Goal: Register for event/course

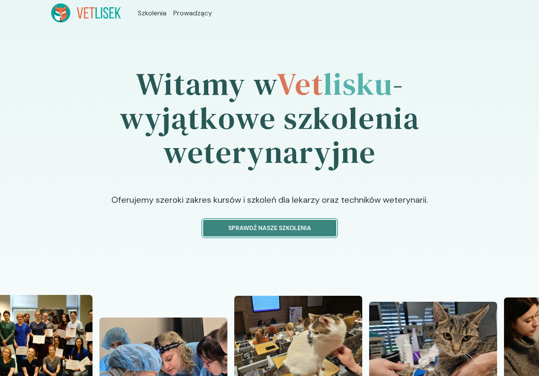
click at [248, 224] on p "Sprawdź nasze szkolenia" at bounding box center [269, 228] width 119 height 9
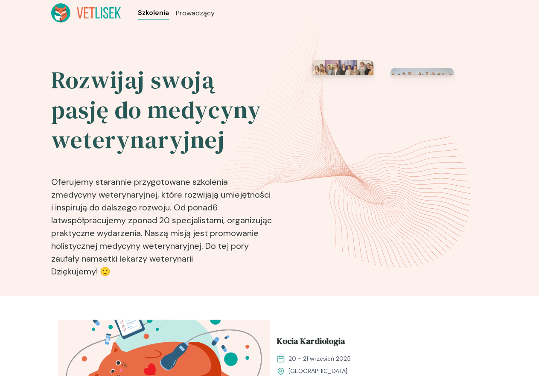
click at [138, 16] on span "Szkolenia" at bounding box center [153, 13] width 31 height 10
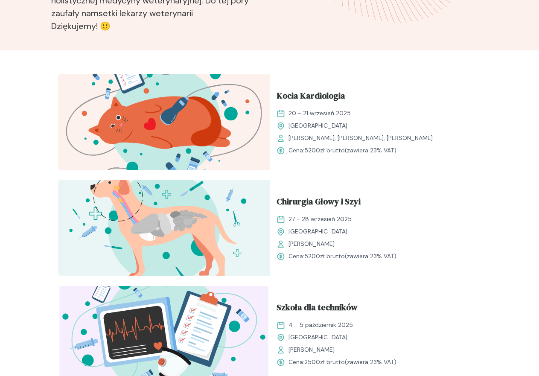
scroll to position [256, 0]
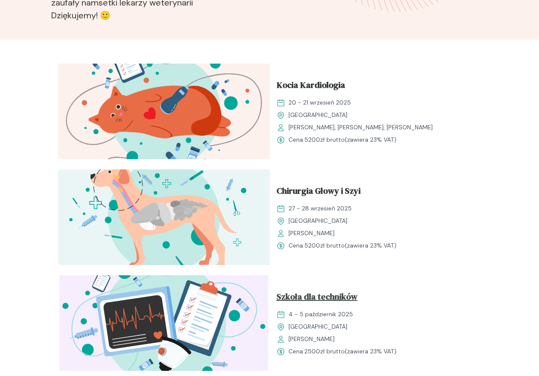
click at [277, 290] on span "Szkoła dla techników" at bounding box center [317, 298] width 81 height 16
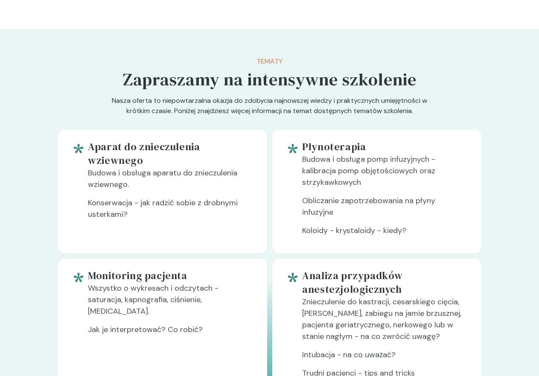
scroll to position [384, 0]
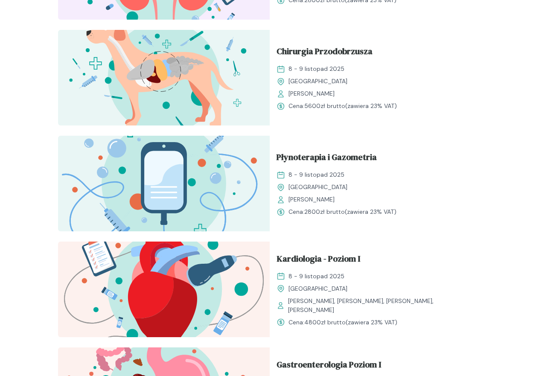
scroll to position [939, 0]
